Goal: Task Accomplishment & Management: Use online tool/utility

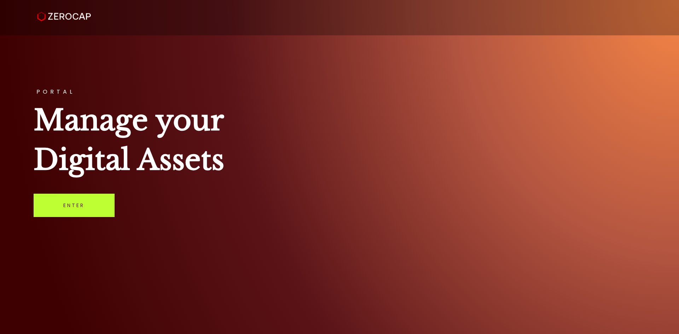
click at [106, 204] on link "Enter" at bounding box center [74, 205] width 81 height 23
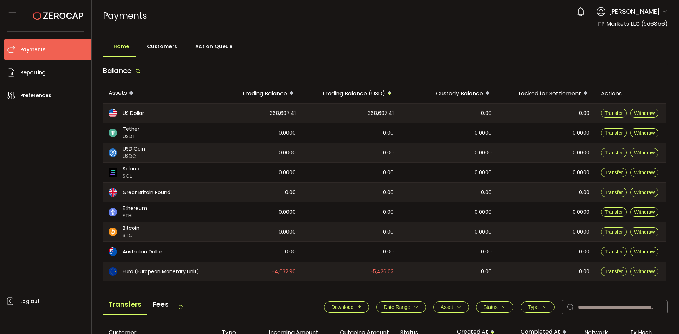
click at [186, 62] on div "Home Customers Action Queue Balance Assets Trading Balance Trading Balance (USD…" at bounding box center [385, 301] width 565 height 525
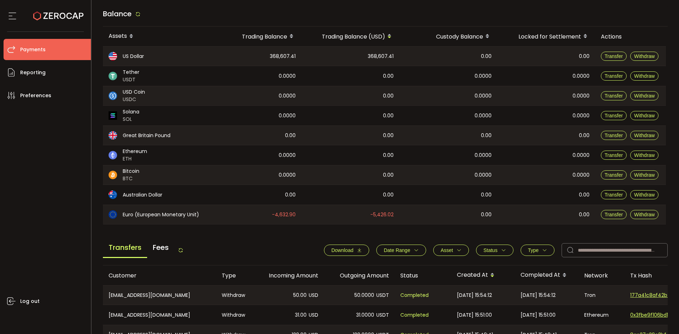
scroll to position [106, 0]
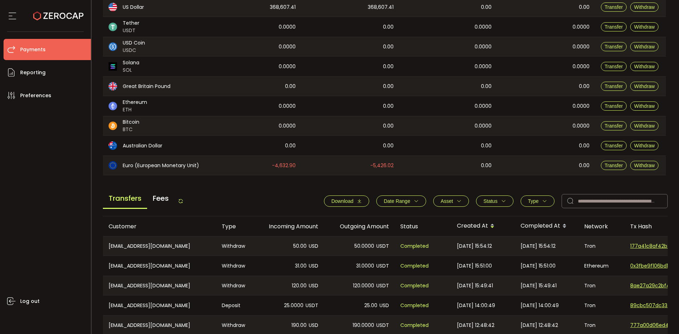
click at [340, 197] on button "Download" at bounding box center [346, 201] width 45 height 11
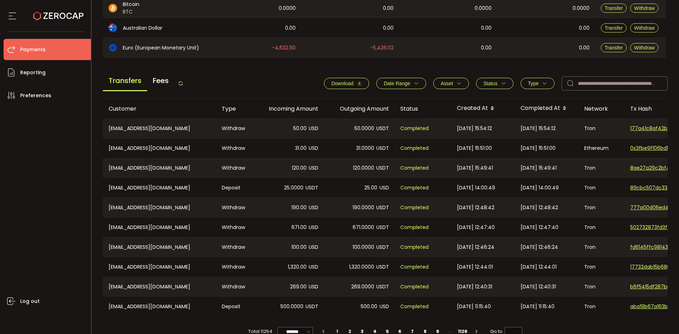
scroll to position [239, 0]
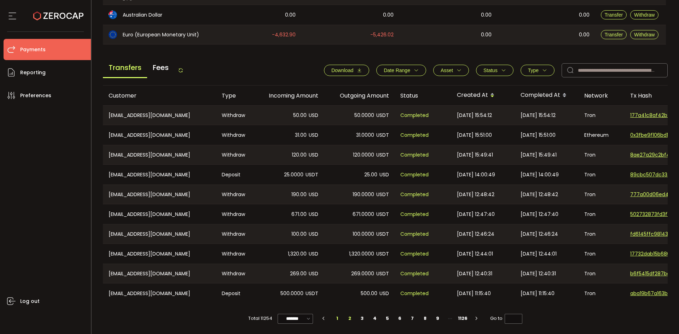
click at [349, 321] on li "2" at bounding box center [349, 319] width 13 height 10
click at [357, 317] on li "3" at bounding box center [362, 319] width 13 height 10
click at [375, 318] on li "4" at bounding box center [374, 319] width 13 height 10
click at [387, 318] on li "5" at bounding box center [387, 319] width 13 height 10
click at [398, 318] on li "6" at bounding box center [400, 319] width 13 height 10
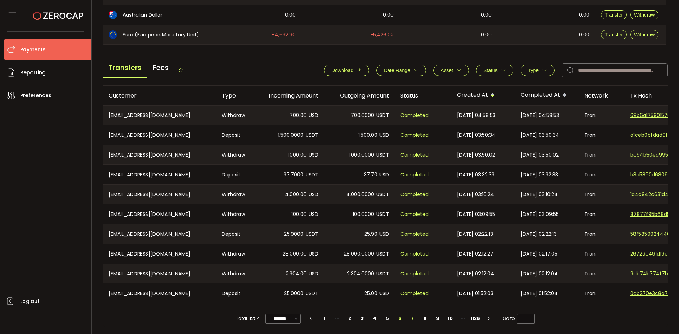
click at [412, 319] on li "7" at bounding box center [412, 319] width 13 height 10
click at [543, 68] on icon "button" at bounding box center [544, 70] width 5 height 5
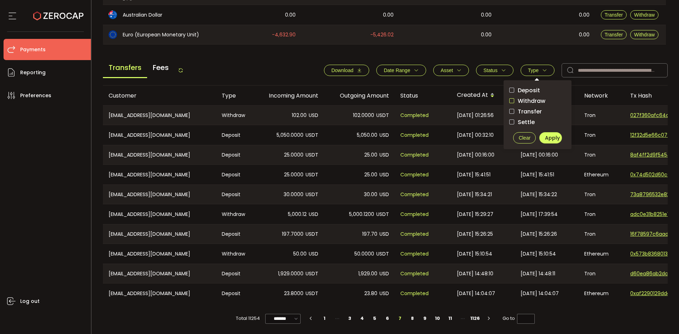
click at [511, 100] on span "checkbox-group" at bounding box center [511, 100] width 5 height 5
click at [547, 134] on span "Apply" at bounding box center [552, 137] width 15 height 7
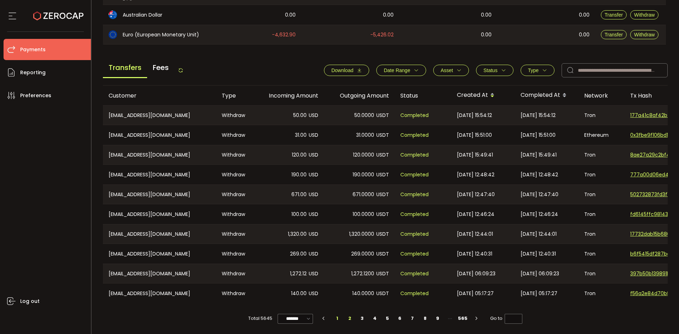
click at [344, 316] on li "2" at bounding box center [349, 319] width 13 height 10
type input "*"
